Goal: Book appointment/travel/reservation

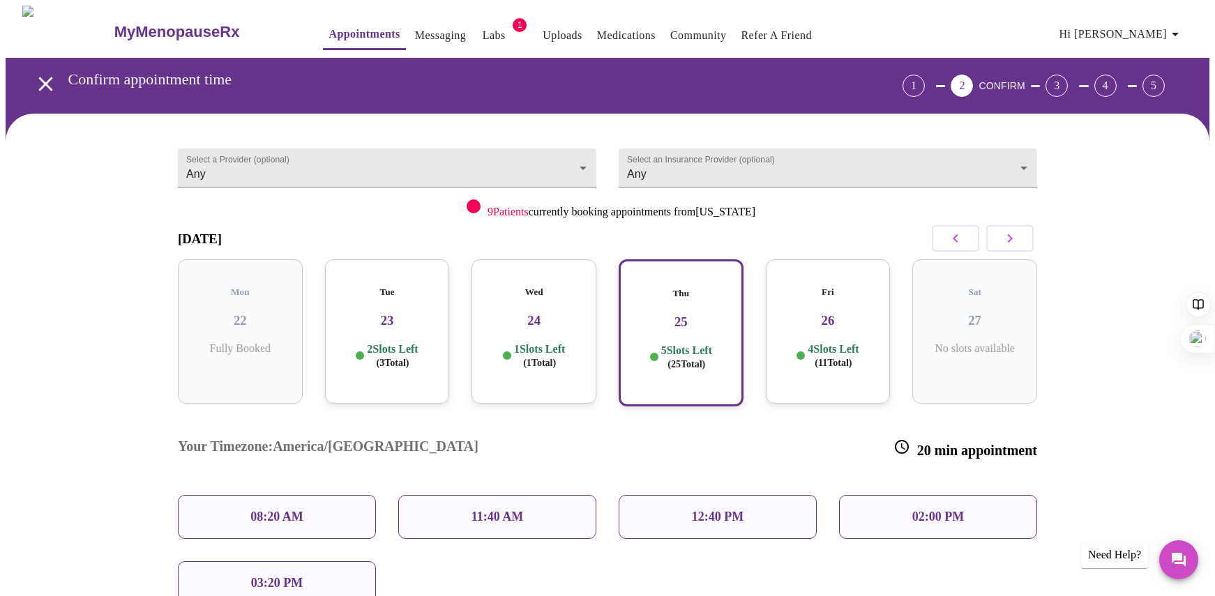
scroll to position [78, 0]
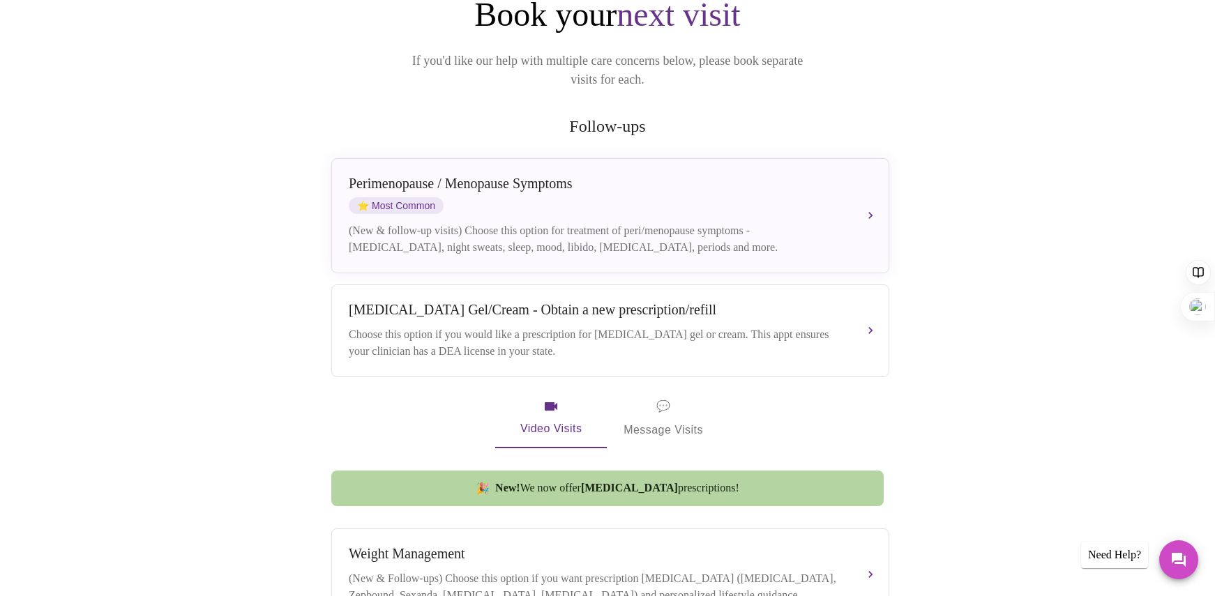
scroll to position [172, 0]
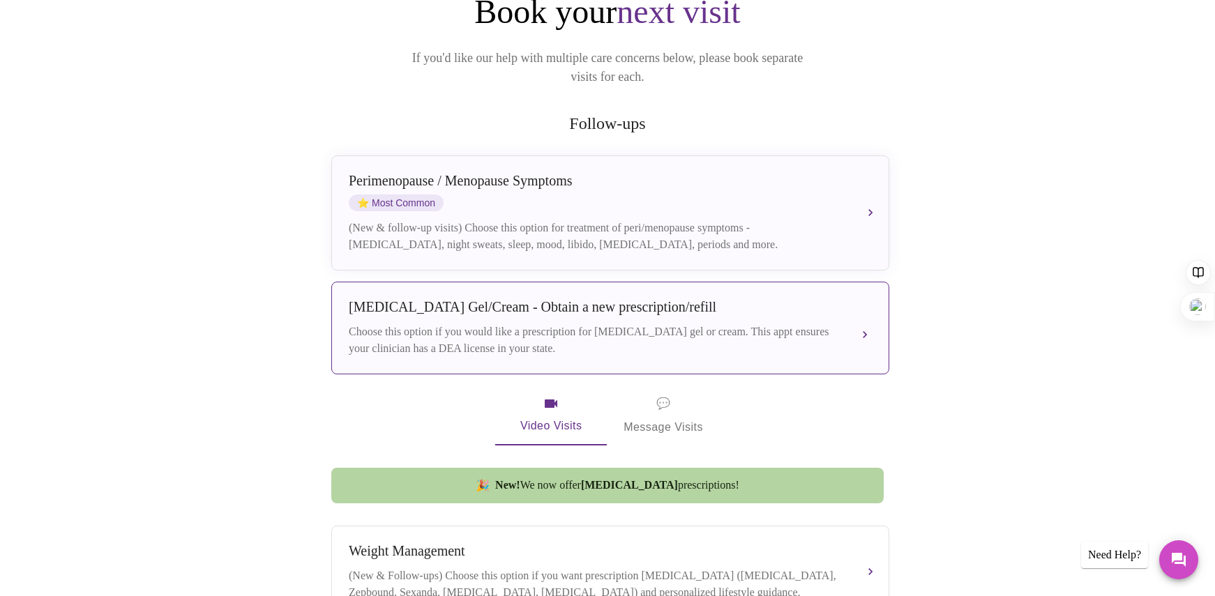
click at [655, 303] on div "[MEDICAL_DATA] Gel/Cream - Obtain a new prescription/refill Choose this option …" at bounding box center [610, 328] width 523 height 58
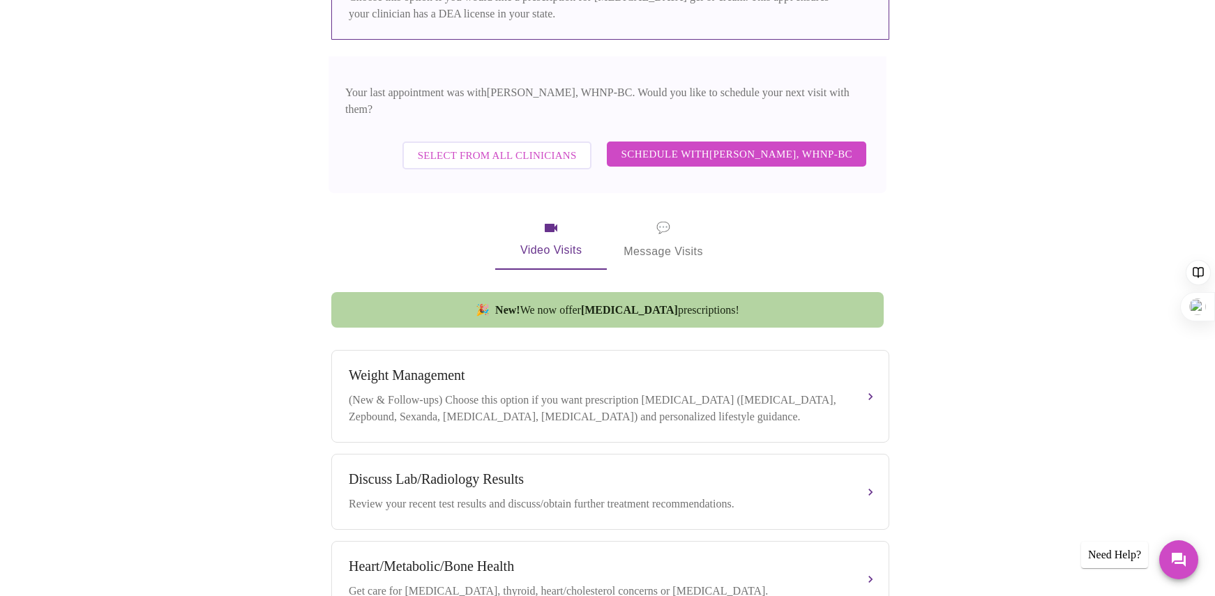
scroll to position [569, 0]
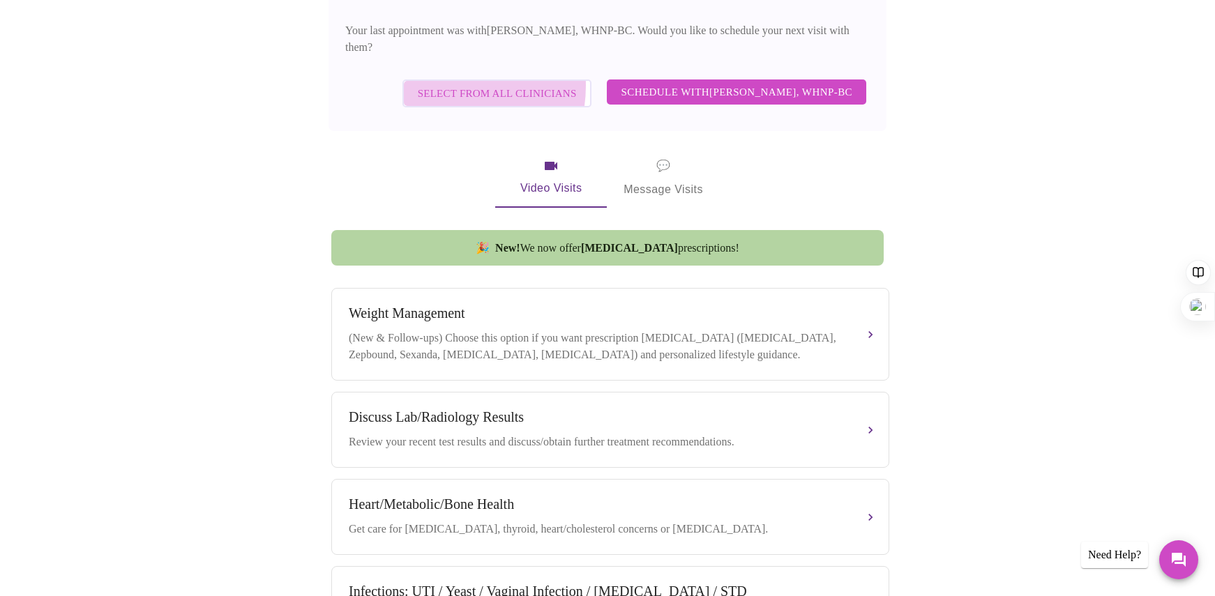
click at [458, 84] on span "Select from All Clinicians" at bounding box center [497, 93] width 159 height 18
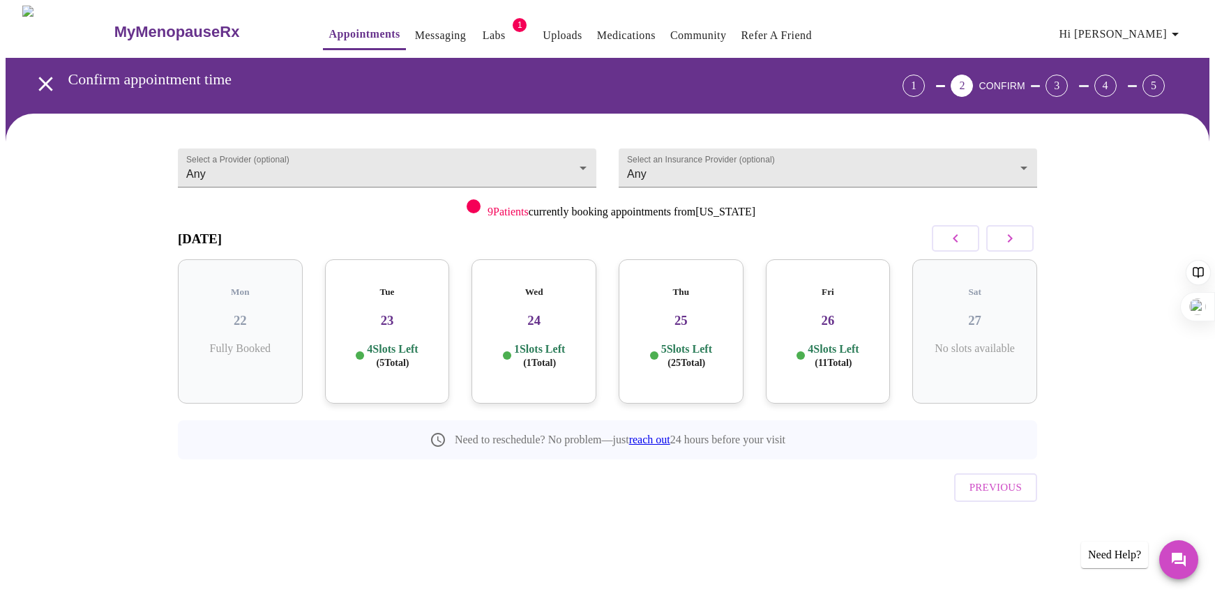
click at [684, 315] on h3 "25" at bounding box center [681, 320] width 103 height 15
